Goal: Transaction & Acquisition: Purchase product/service

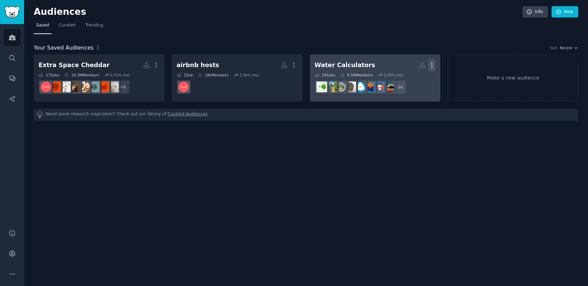
click at [433, 65] on icon "button" at bounding box center [431, 65] width 7 height 7
click at [366, 66] on h2 "Water Calculators More View Delete" at bounding box center [375, 65] width 121 height 12
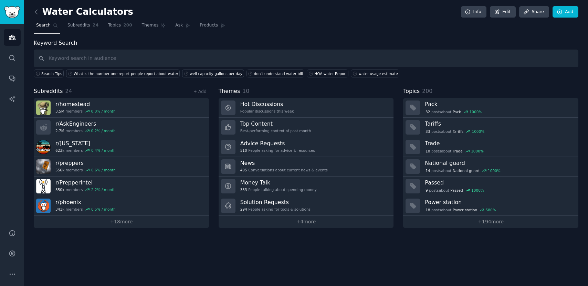
click at [123, 14] on div "Water Calculators Info Edit Share Add" at bounding box center [306, 13] width 545 height 14
click at [117, 11] on h2 "Water Calculators" at bounding box center [84, 12] width 100 height 11
click at [119, 12] on div "Water Calculators Info Edit Share Add" at bounding box center [306, 13] width 545 height 14
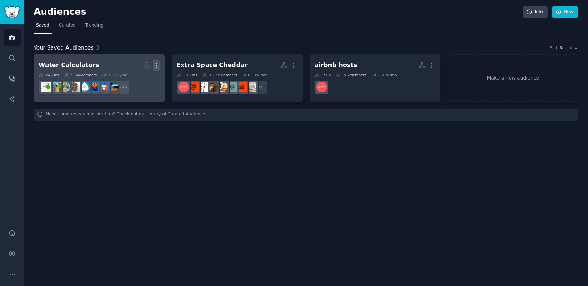
click at [157, 64] on icon "button" at bounding box center [156, 65] width 7 height 7
click at [138, 67] on p "View" at bounding box center [134, 67] width 11 height 7
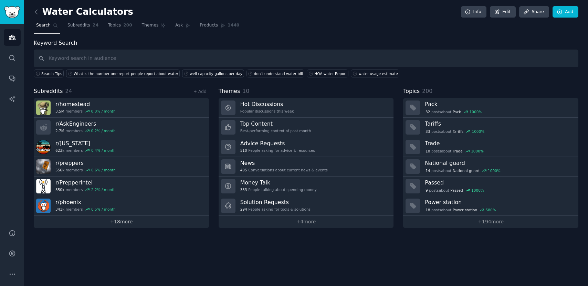
click at [115, 220] on link "+ 18 more" at bounding box center [121, 222] width 175 height 12
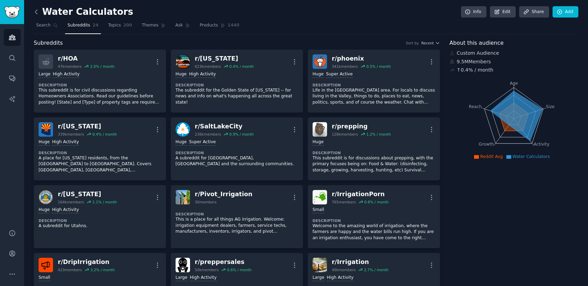
click at [37, 14] on icon at bounding box center [36, 11] width 7 height 7
click at [36, 12] on icon at bounding box center [36, 11] width 7 height 7
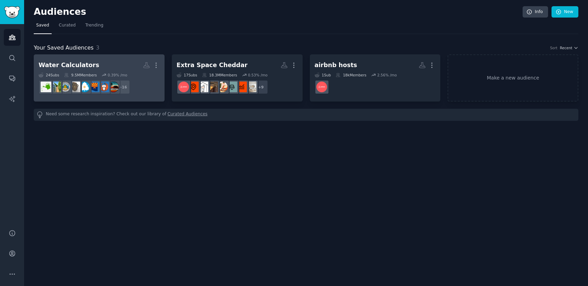
click at [105, 66] on h2 "Water Calculators More" at bounding box center [99, 65] width 121 height 12
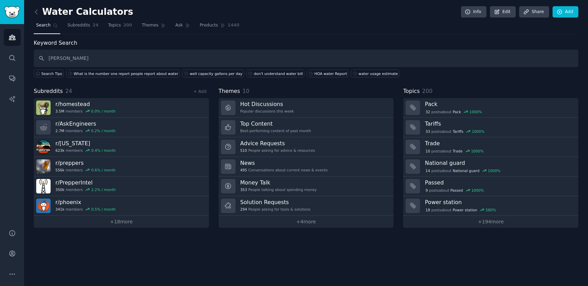
type input "[PERSON_NAME]"
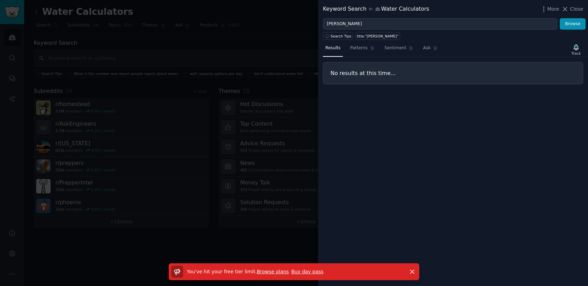
click at [292, 272] on link "Buy day pass" at bounding box center [307, 272] width 32 height 6
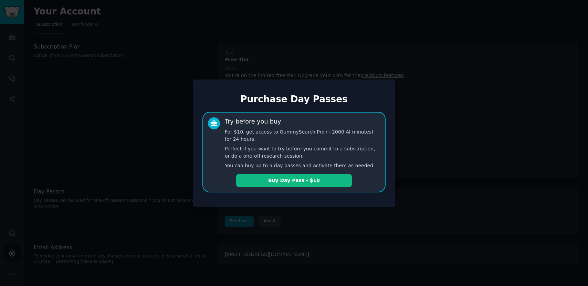
click at [301, 48] on div at bounding box center [294, 143] width 588 height 286
